Goal: Task Accomplishment & Management: Use online tool/utility

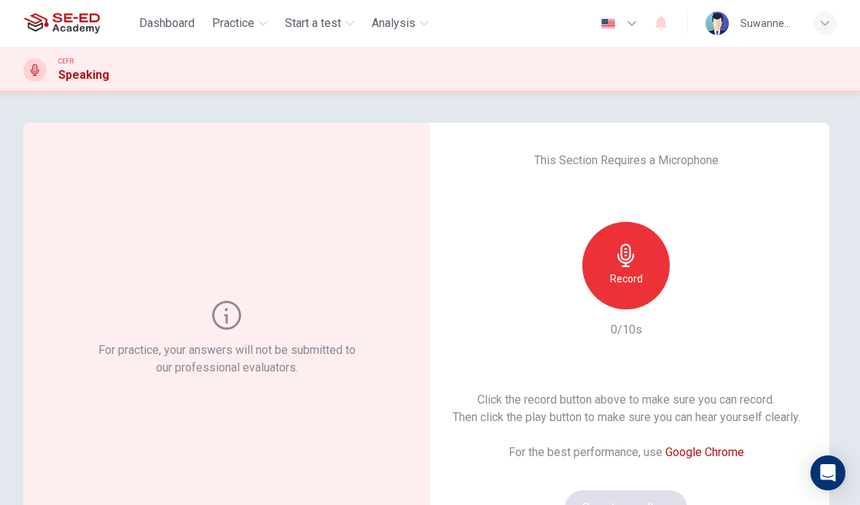
click at [633, 252] on icon "button" at bounding box center [626, 255] width 23 height 23
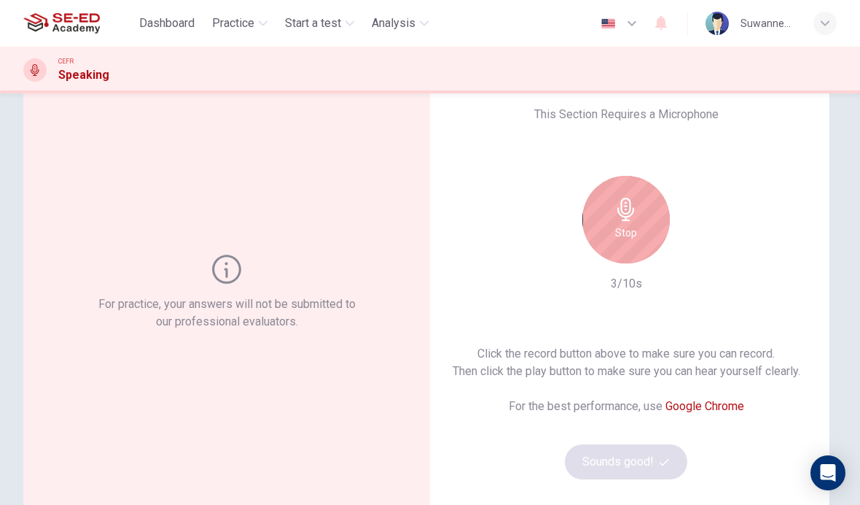
scroll to position [36, 0]
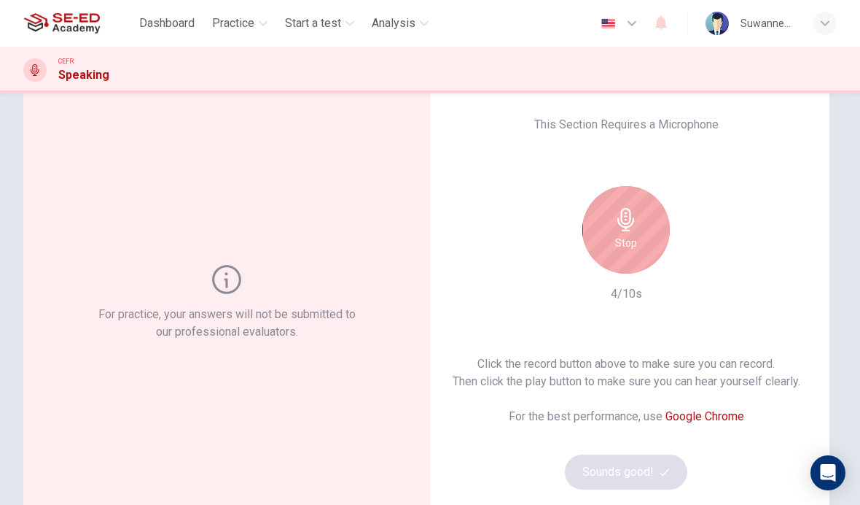
click at [632, 222] on icon "button" at bounding box center [626, 219] width 17 height 23
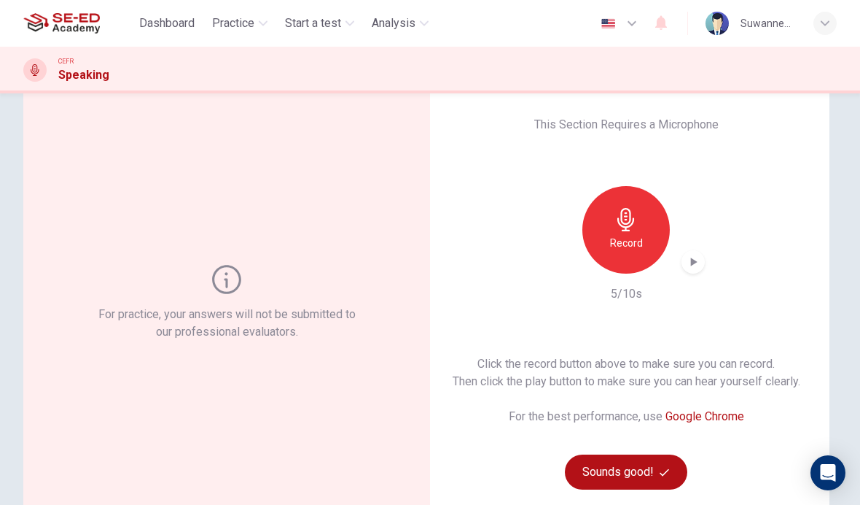
click at [645, 467] on button "Sounds good!" at bounding box center [626, 471] width 122 height 35
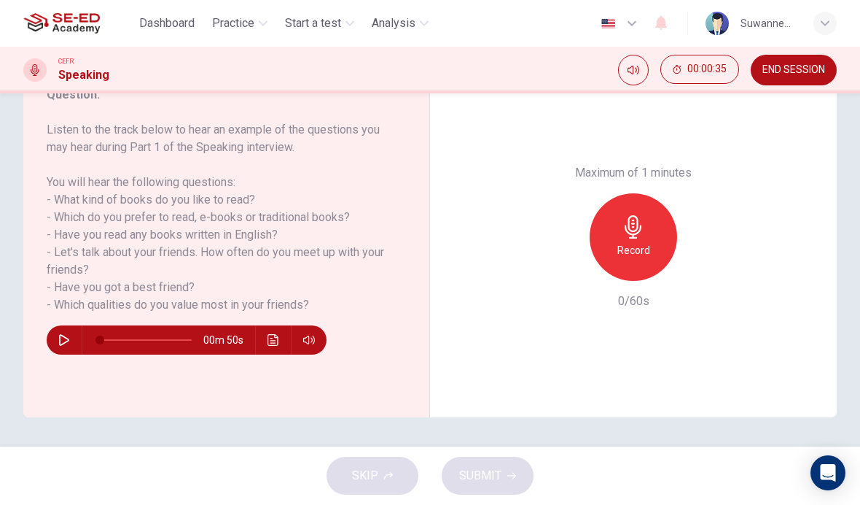
scroll to position [212, 0]
click at [66, 345] on icon "button" at bounding box center [64, 340] width 12 height 12
type input "0"
click at [803, 71] on span "END SESSION" at bounding box center [794, 70] width 63 height 12
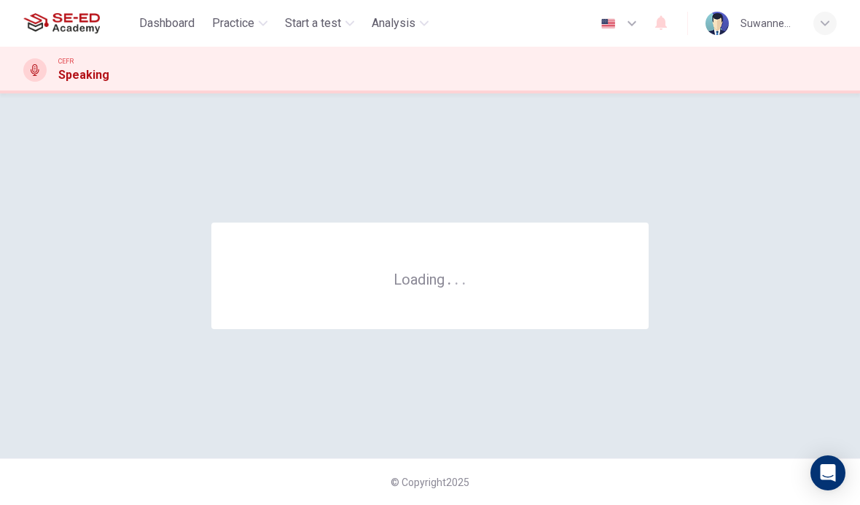
scroll to position [0, 0]
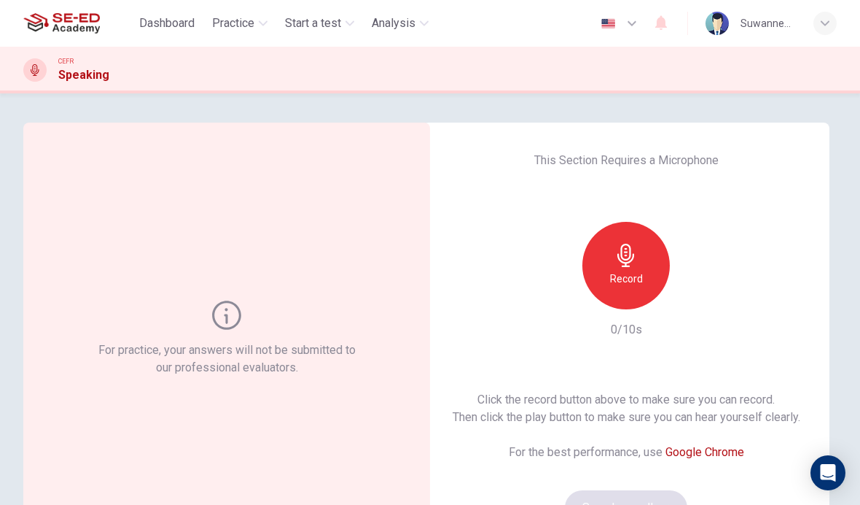
click at [634, 262] on icon "button" at bounding box center [626, 255] width 23 height 23
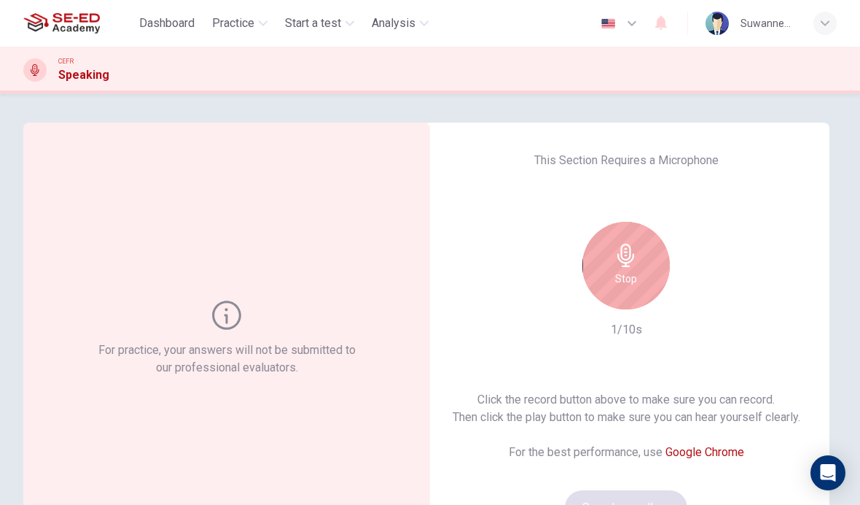
click at [631, 267] on div "Stop" at bounding box center [626, 265] width 87 height 87
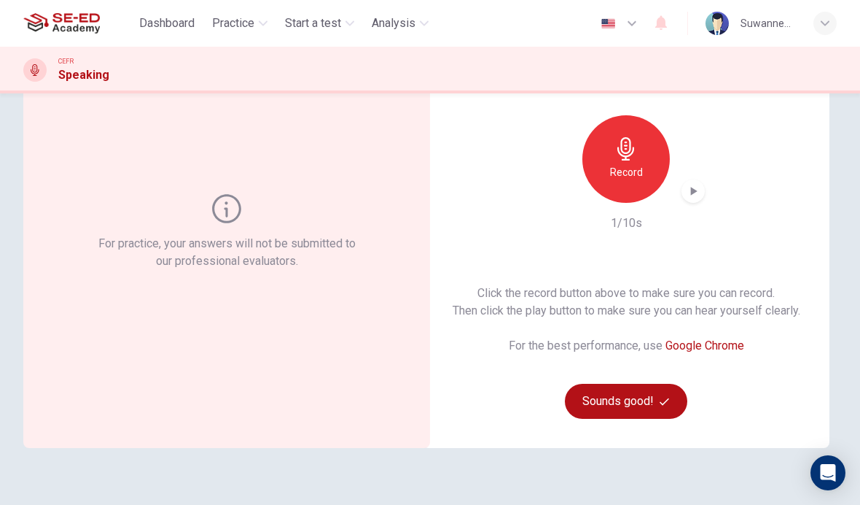
scroll to position [112, 0]
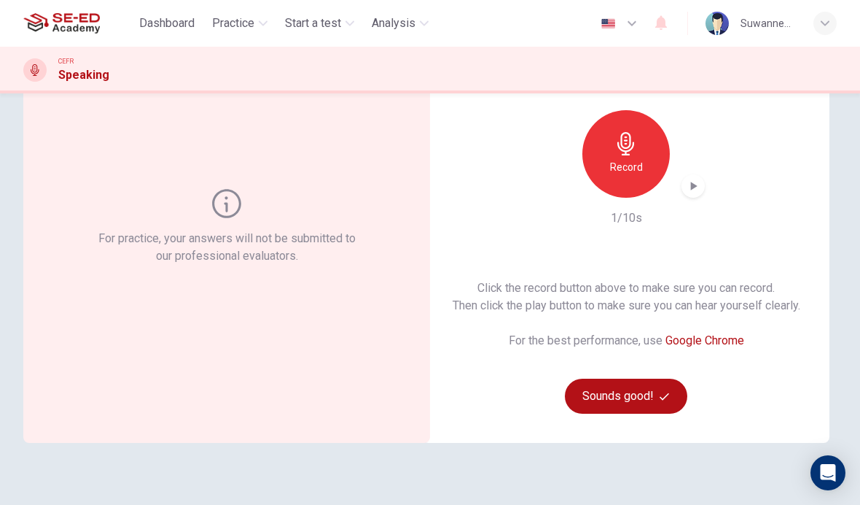
click at [639, 390] on button "Sounds good!" at bounding box center [626, 395] width 122 height 35
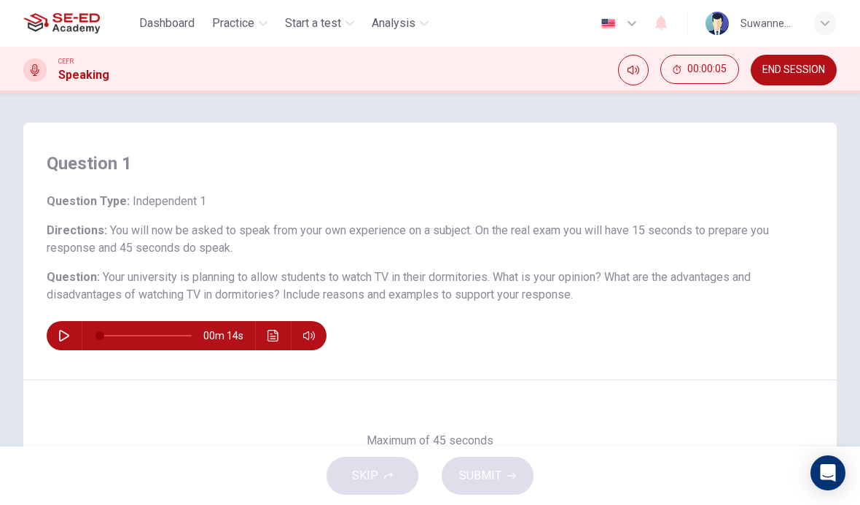
scroll to position [0, 0]
click at [66, 332] on icon "button" at bounding box center [64, 336] width 12 height 12
type input "0"
click at [563, 341] on div "00m 14s" at bounding box center [430, 335] width 767 height 29
click at [550, 357] on div "Question 1 Question Type : Independent 1 Directions : You will now be asked to …" at bounding box center [430, 250] width 814 height 257
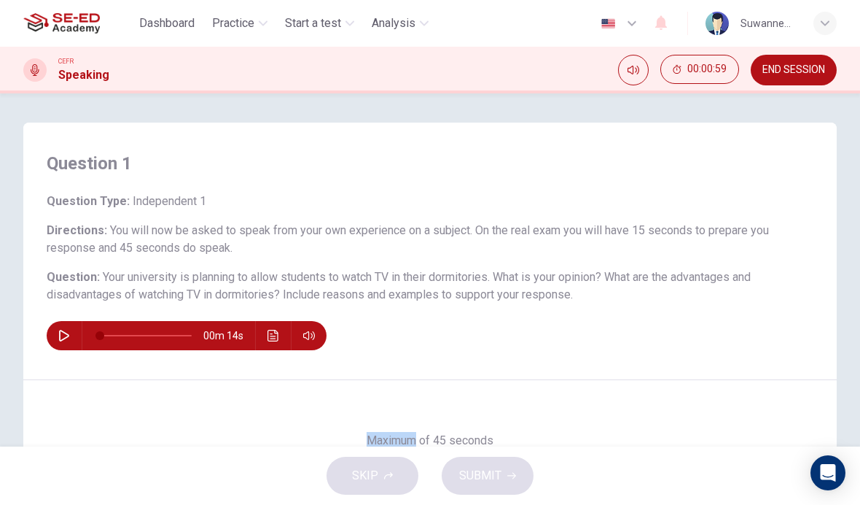
click at [577, 338] on div "00m 14s" at bounding box center [430, 335] width 767 height 29
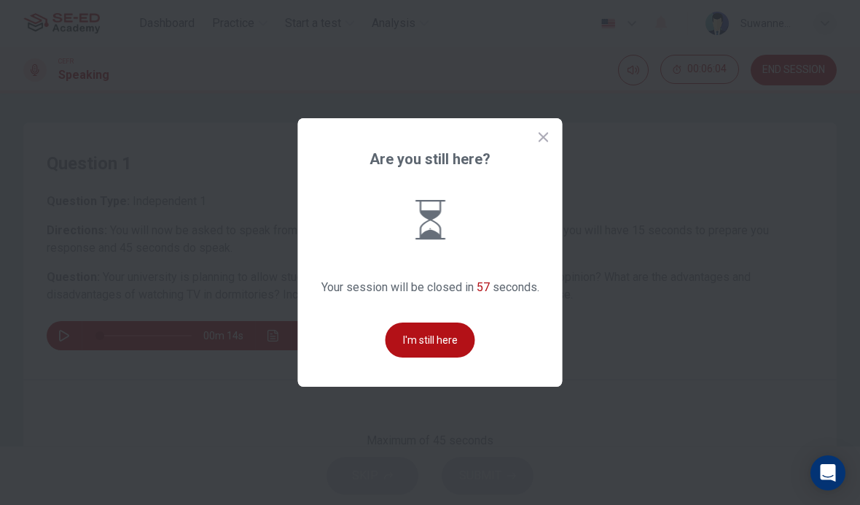
click at [444, 357] on button "I'm still here" at bounding box center [431, 339] width 90 height 35
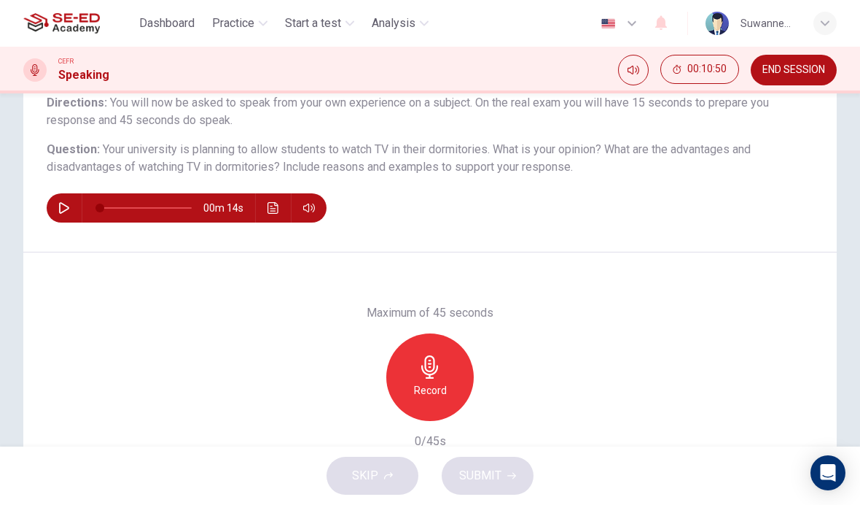
scroll to position [126, 0]
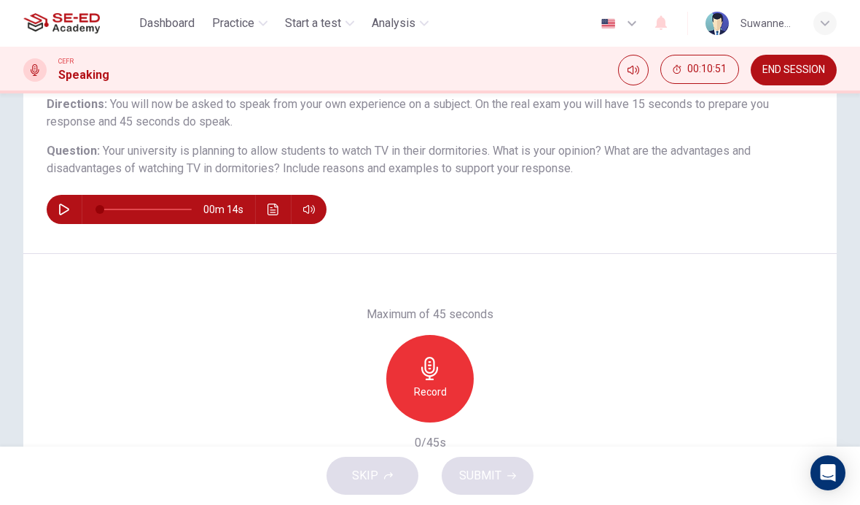
click at [437, 377] on icon "button" at bounding box center [430, 368] width 23 height 23
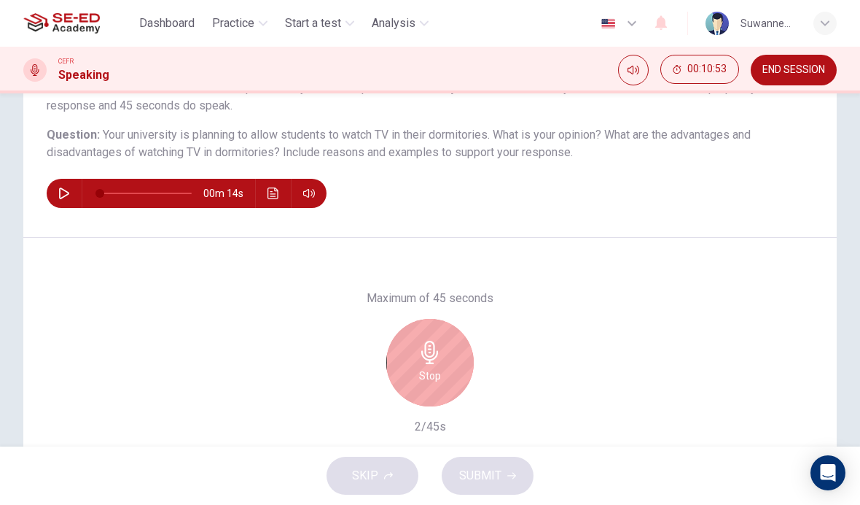
scroll to position [148, 0]
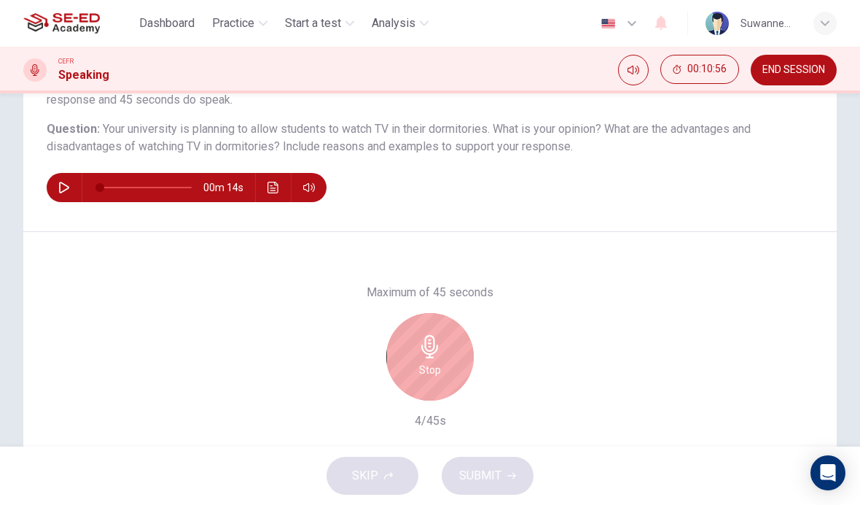
click at [800, 74] on span "END SESSION" at bounding box center [794, 70] width 63 height 12
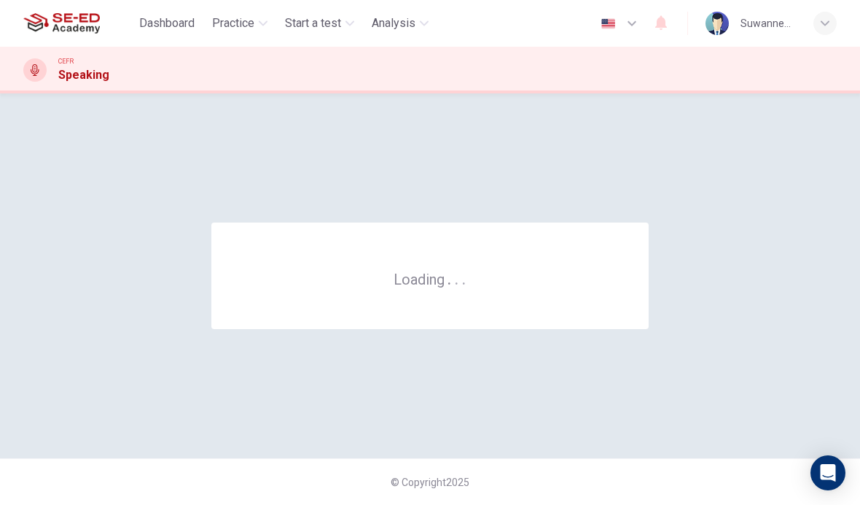
scroll to position [0, 0]
